Goal: Navigation & Orientation: Find specific page/section

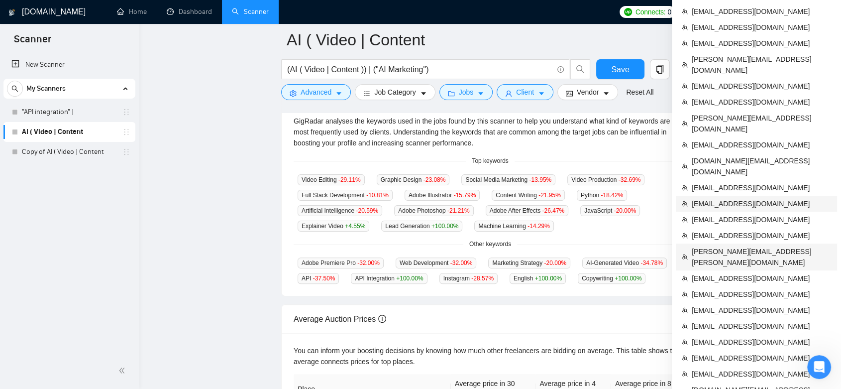
scroll to position [276, 0]
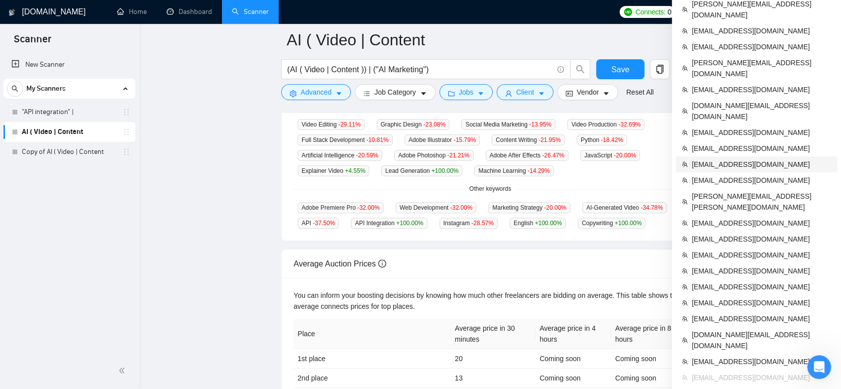
click at [768, 159] on span "[EMAIL_ADDRESS][DOMAIN_NAME]" at bounding box center [761, 164] width 139 height 11
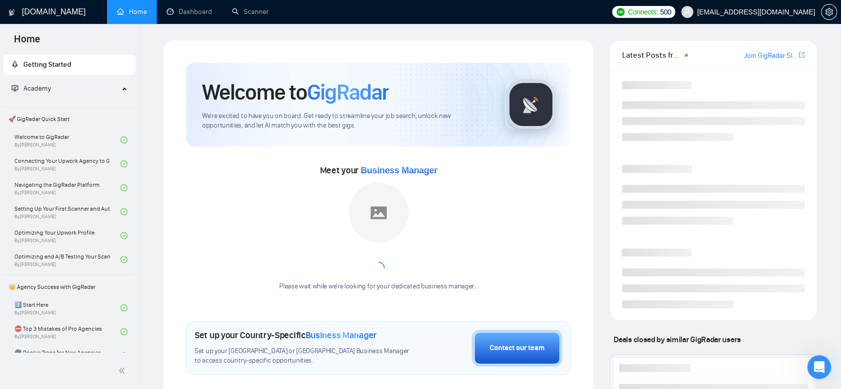
click at [781, 12] on span "[EMAIL_ADDRESS][DOMAIN_NAME]" at bounding box center [756, 12] width 118 height 0
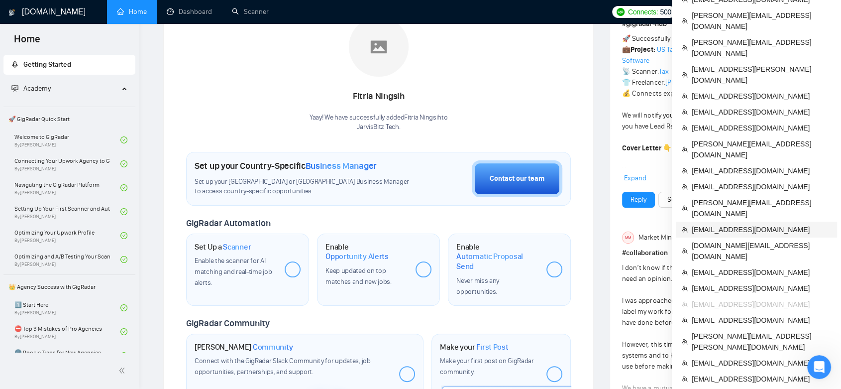
scroll to position [221, 0]
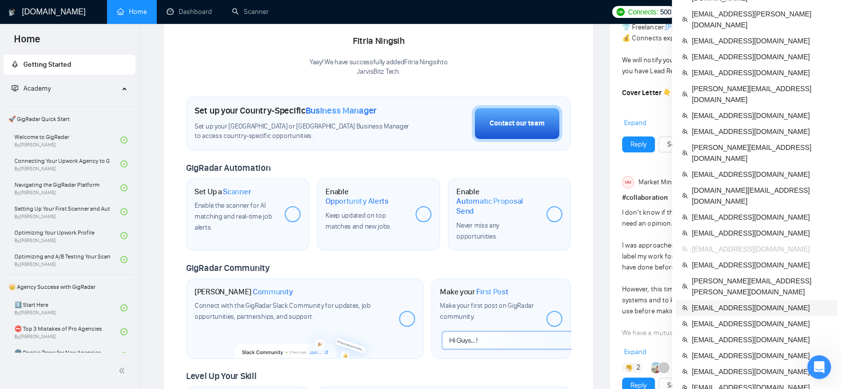
click at [742, 302] on span "[EMAIL_ADDRESS][DOMAIN_NAME]" at bounding box center [761, 307] width 139 height 11
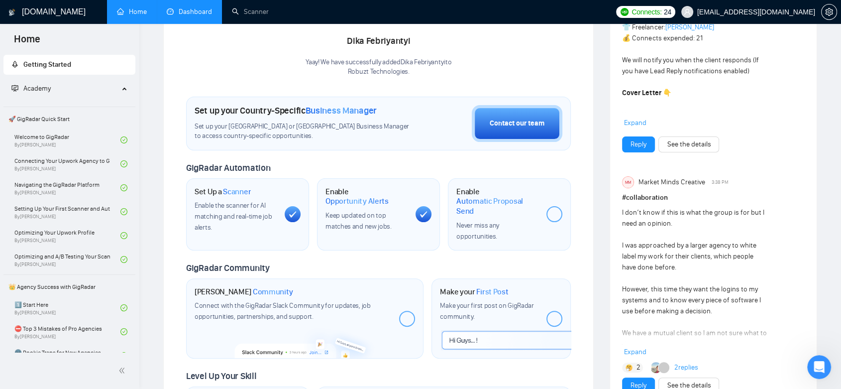
click at [179, 11] on link "Dashboard" at bounding box center [189, 11] width 45 height 8
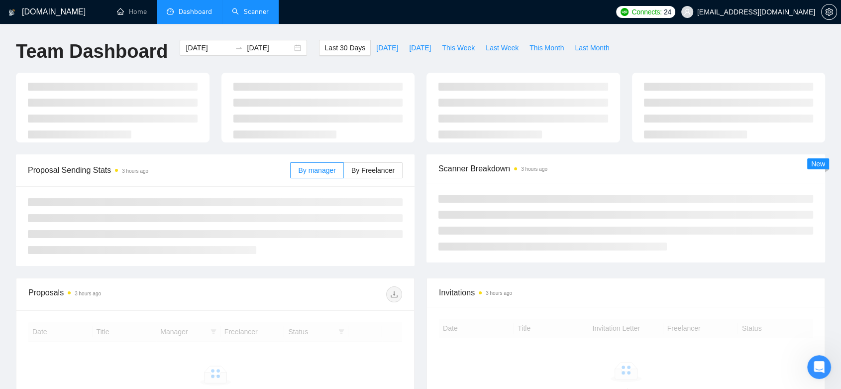
click at [250, 16] on link "Scanner" at bounding box center [250, 11] width 37 height 8
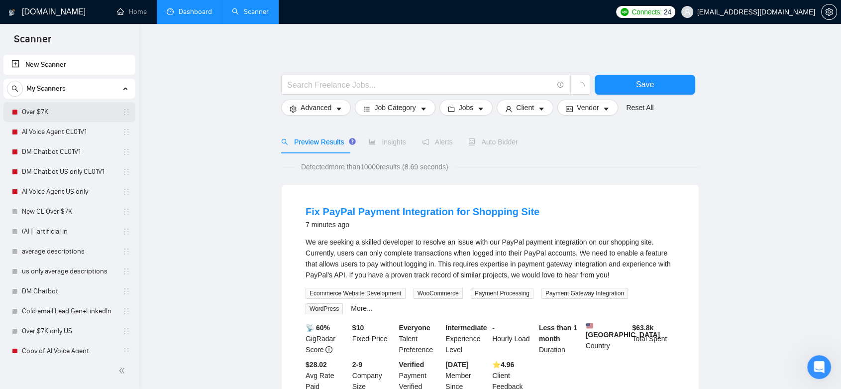
click at [72, 114] on link "Over $7K" at bounding box center [69, 112] width 95 height 20
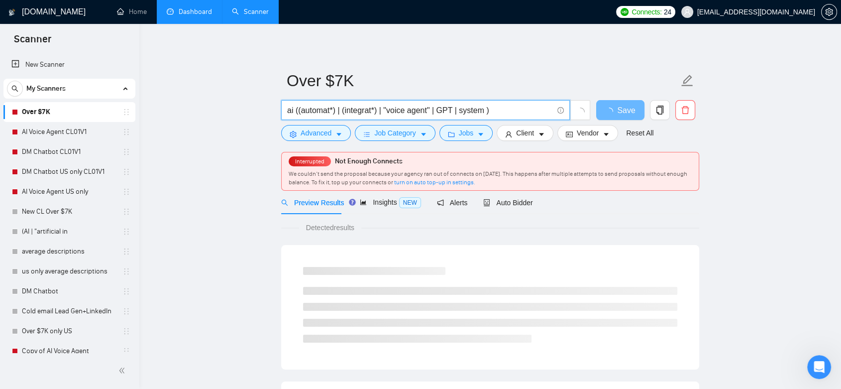
drag, startPoint x: 499, startPoint y: 111, endPoint x: 256, endPoint y: 111, distance: 242.9
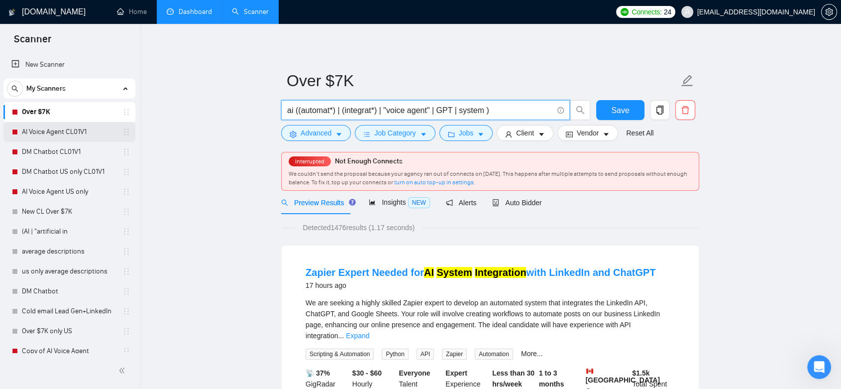
click at [66, 131] on link "AI Voice Agent CL01V1" at bounding box center [69, 132] width 95 height 20
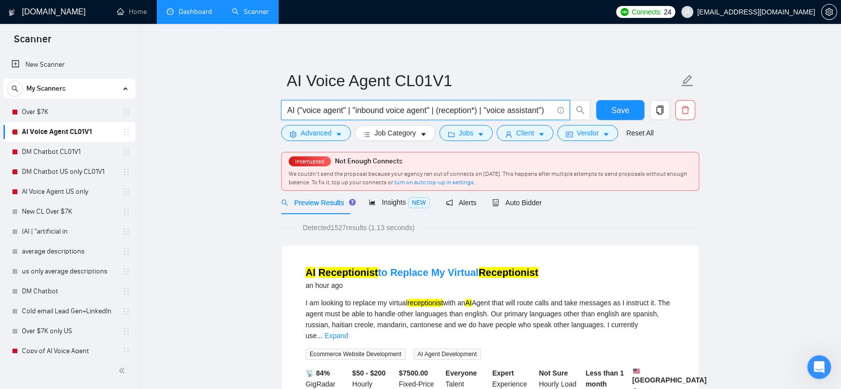
drag, startPoint x: 287, startPoint y: 109, endPoint x: 544, endPoint y: 113, distance: 256.9
click at [544, 113] on input "AI ("voice agent" | "inbound voice agent" | (reception*) | "voice assistant")" at bounding box center [420, 110] width 266 height 12
click at [76, 186] on link "AI Voice Agent US only" at bounding box center [69, 192] width 95 height 20
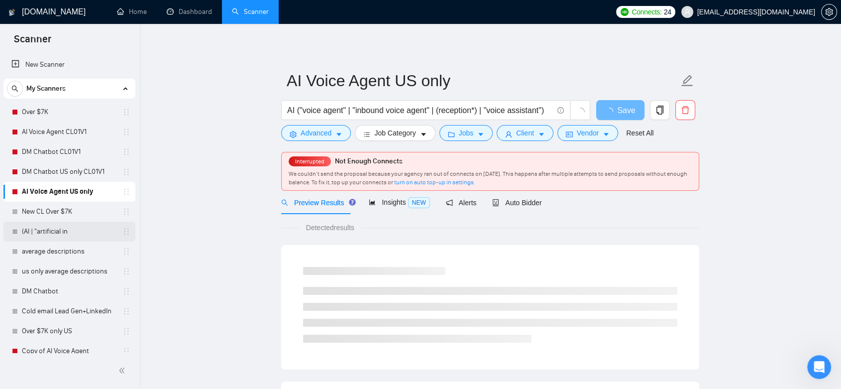
click at [78, 238] on link "(AI | "artificial in" at bounding box center [69, 232] width 95 height 20
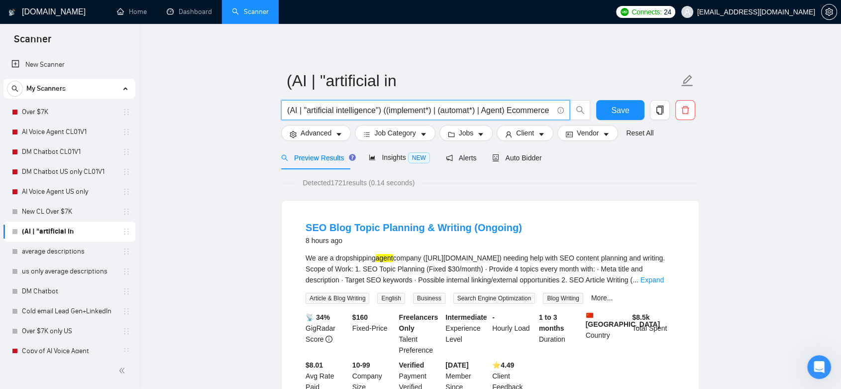
drag, startPoint x: 287, startPoint y: 110, endPoint x: 485, endPoint y: 113, distance: 198.7
click at [485, 113] on input "(AI | "artificial intelligence") ((implement*) | (automat*) | Agent) Ecommerce" at bounding box center [420, 110] width 266 height 12
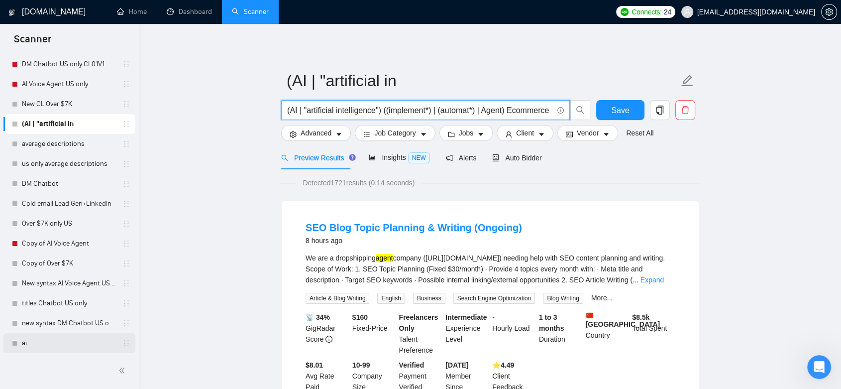
click at [55, 338] on link "ai" at bounding box center [69, 343] width 95 height 20
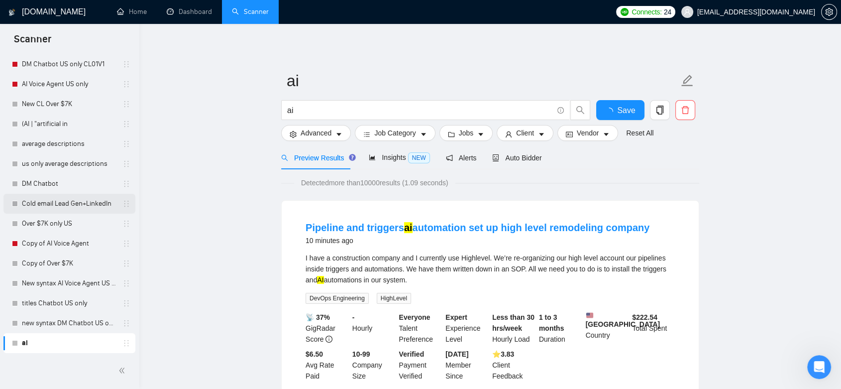
scroll to position [52, 0]
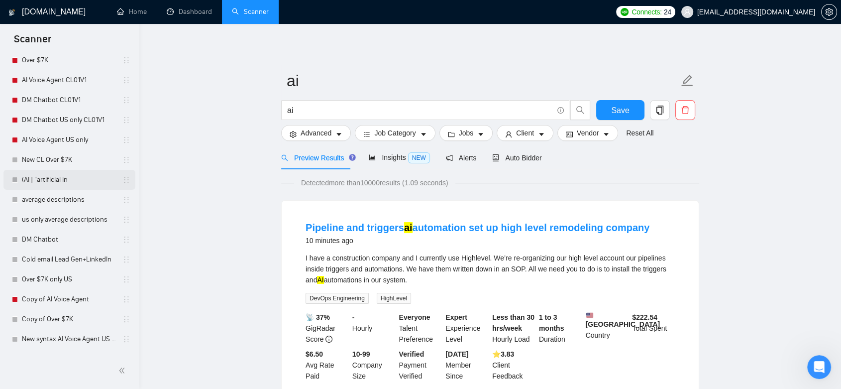
click at [48, 178] on link "(AI | "artificial in" at bounding box center [69, 180] width 95 height 20
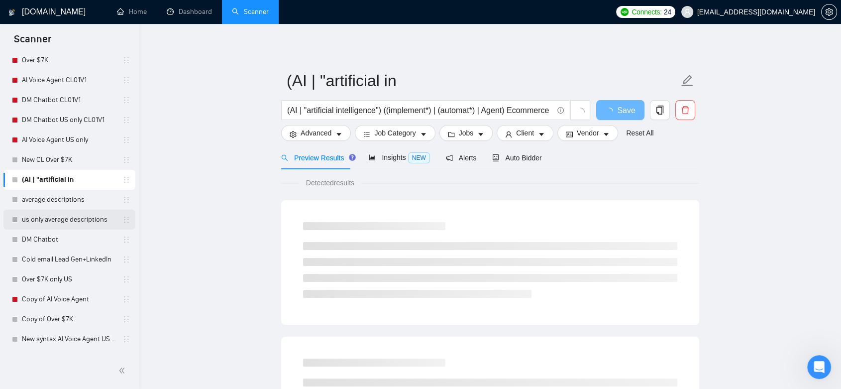
click at [57, 222] on link "us only average descriptions" at bounding box center [69, 220] width 95 height 20
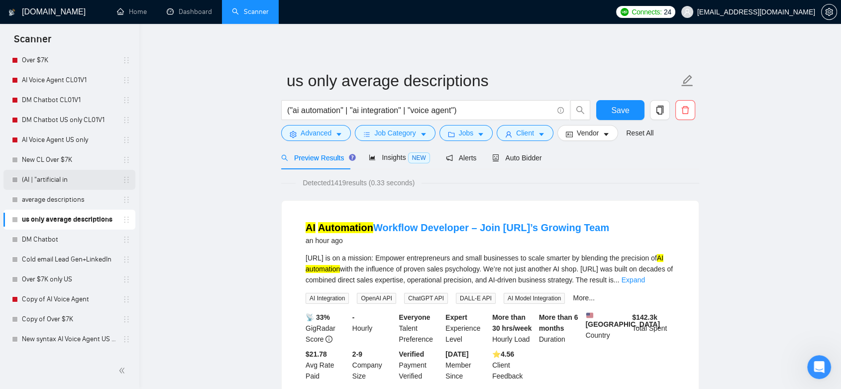
click at [53, 179] on link "(AI | "artificial in" at bounding box center [69, 180] width 95 height 20
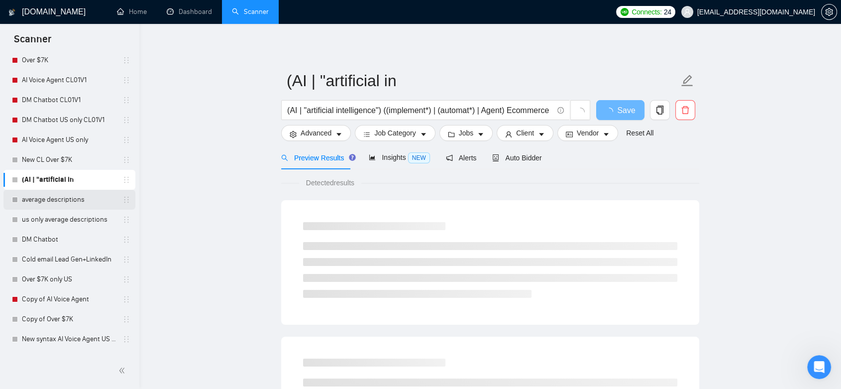
click at [91, 198] on link "average descriptions" at bounding box center [69, 200] width 95 height 20
